Goal: Information Seeking & Learning: Learn about a topic

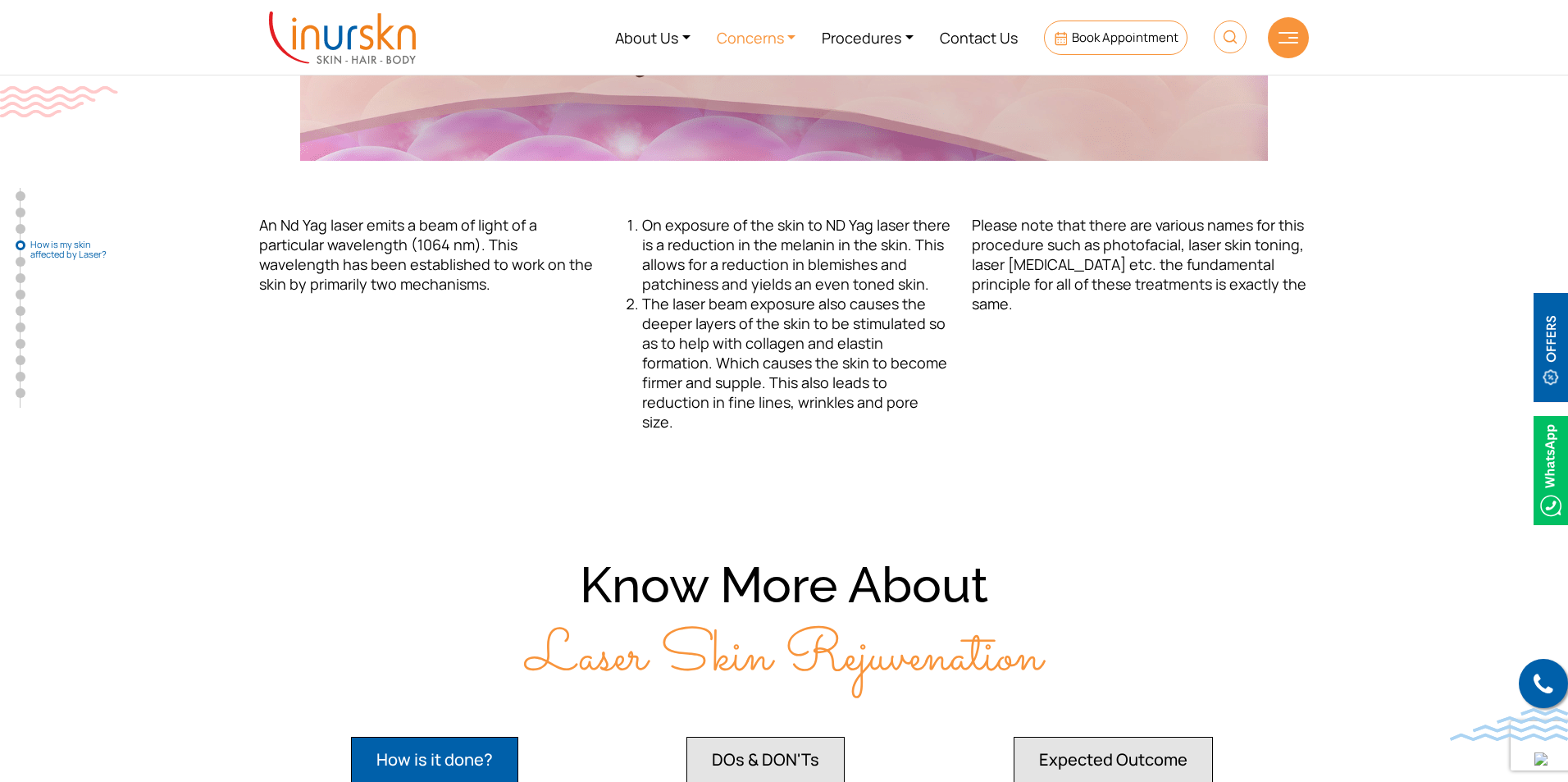
scroll to position [2296, 0]
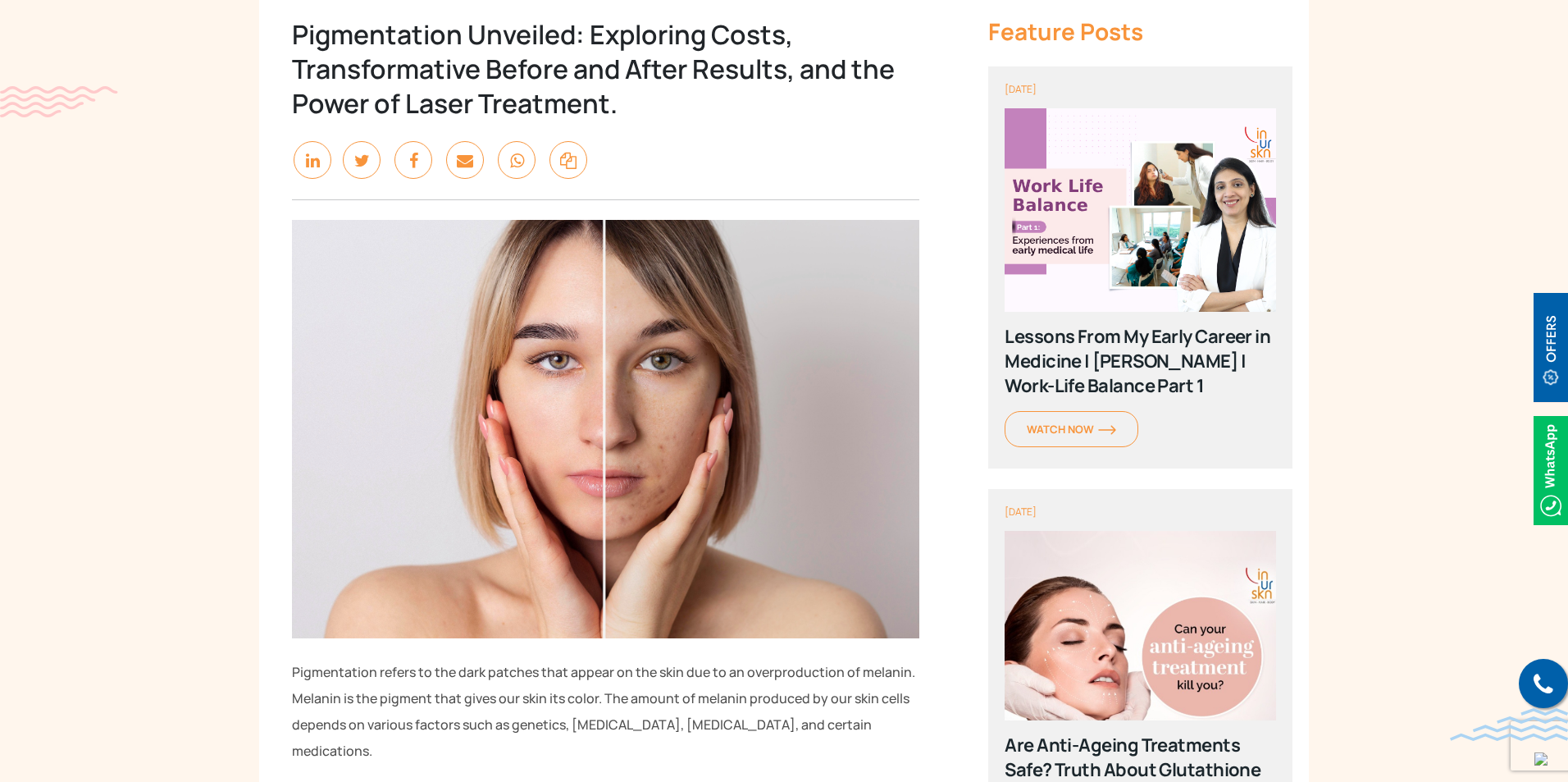
scroll to position [574, 0]
